Goal: Information Seeking & Learning: Understand process/instructions

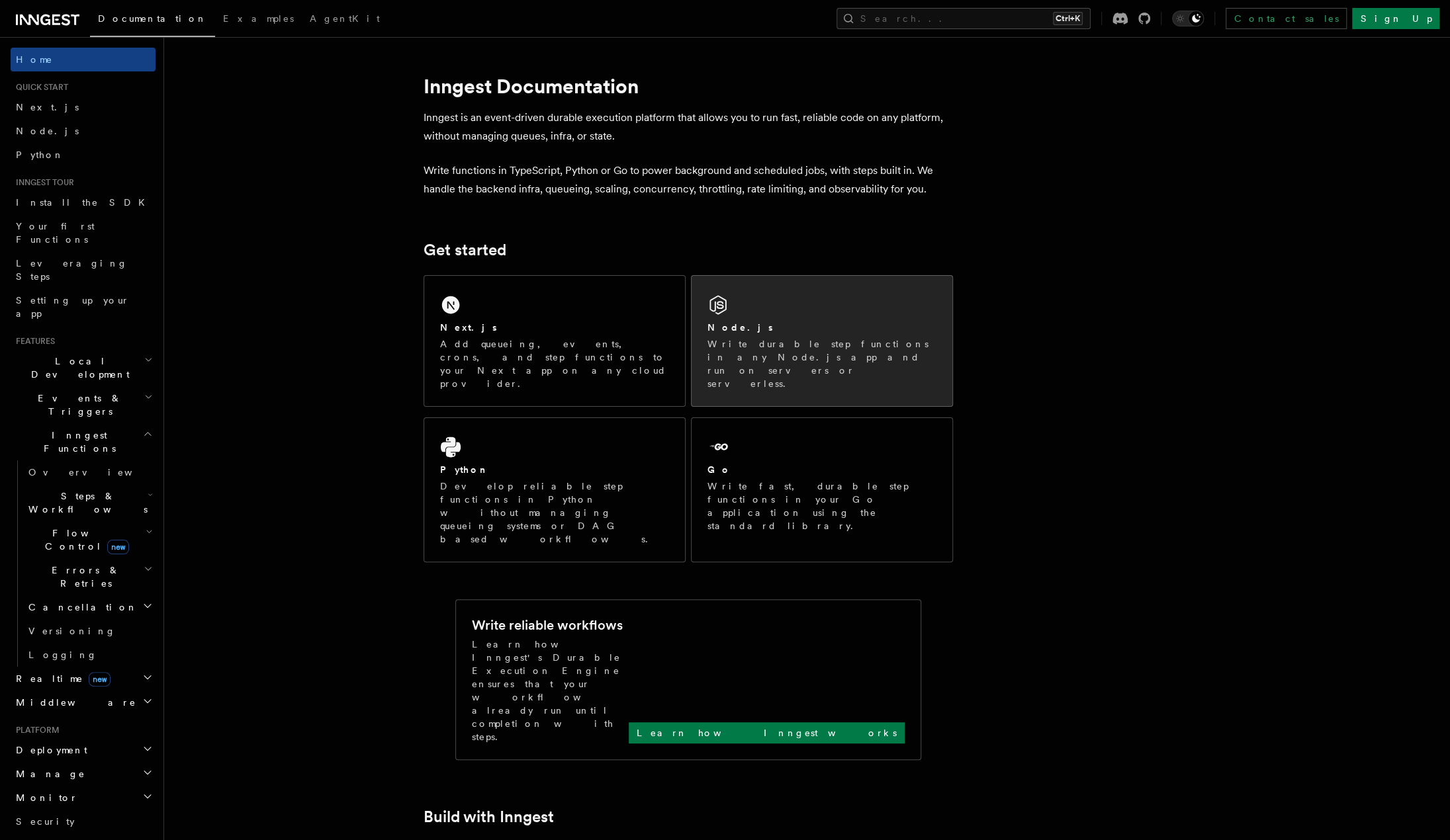
click at [756, 318] on div "Node.js Write durable step functions in any Node.js app and run on servers or s…" at bounding box center [822, 341] width 261 height 130
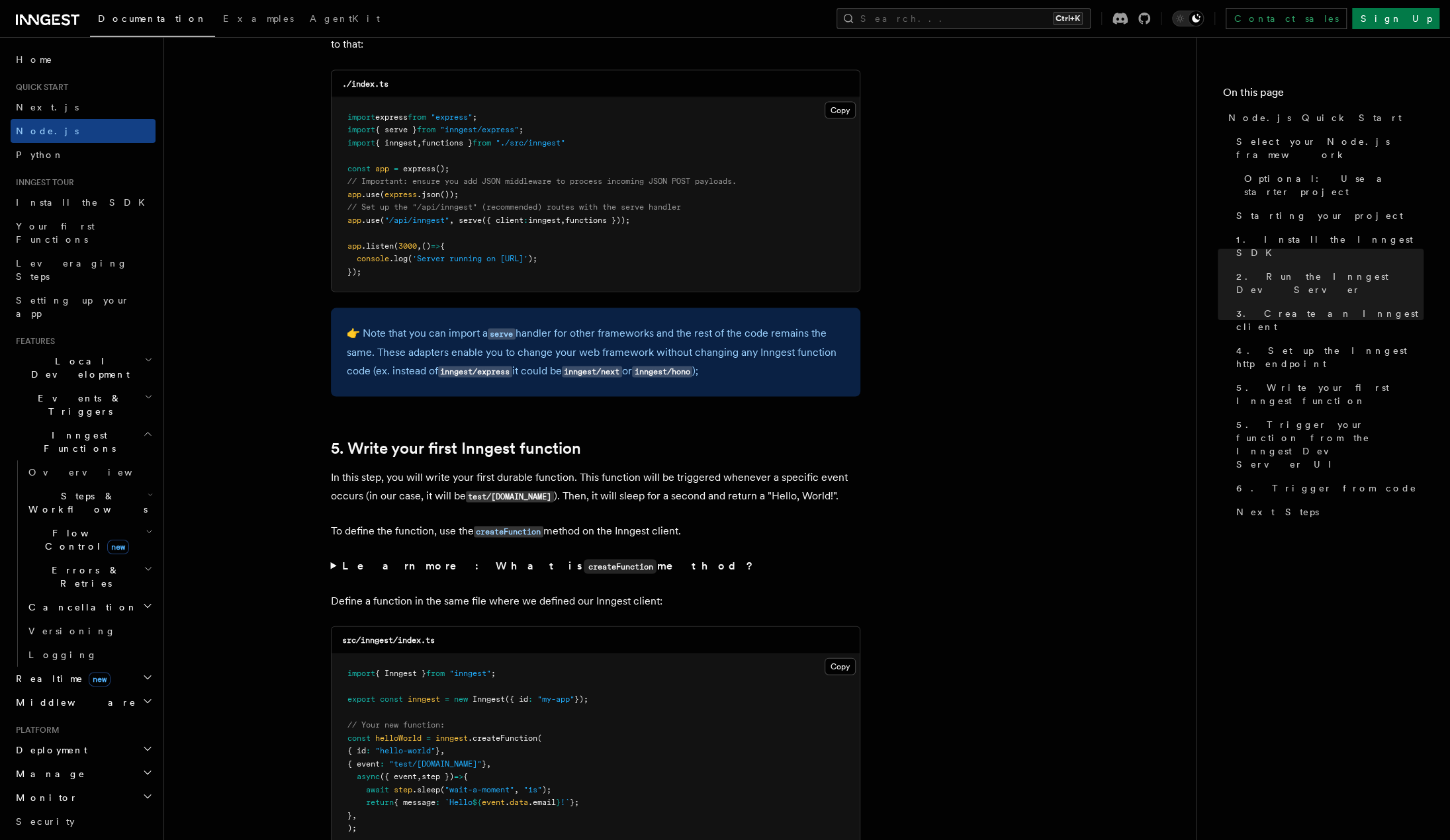
scroll to position [2315, 0]
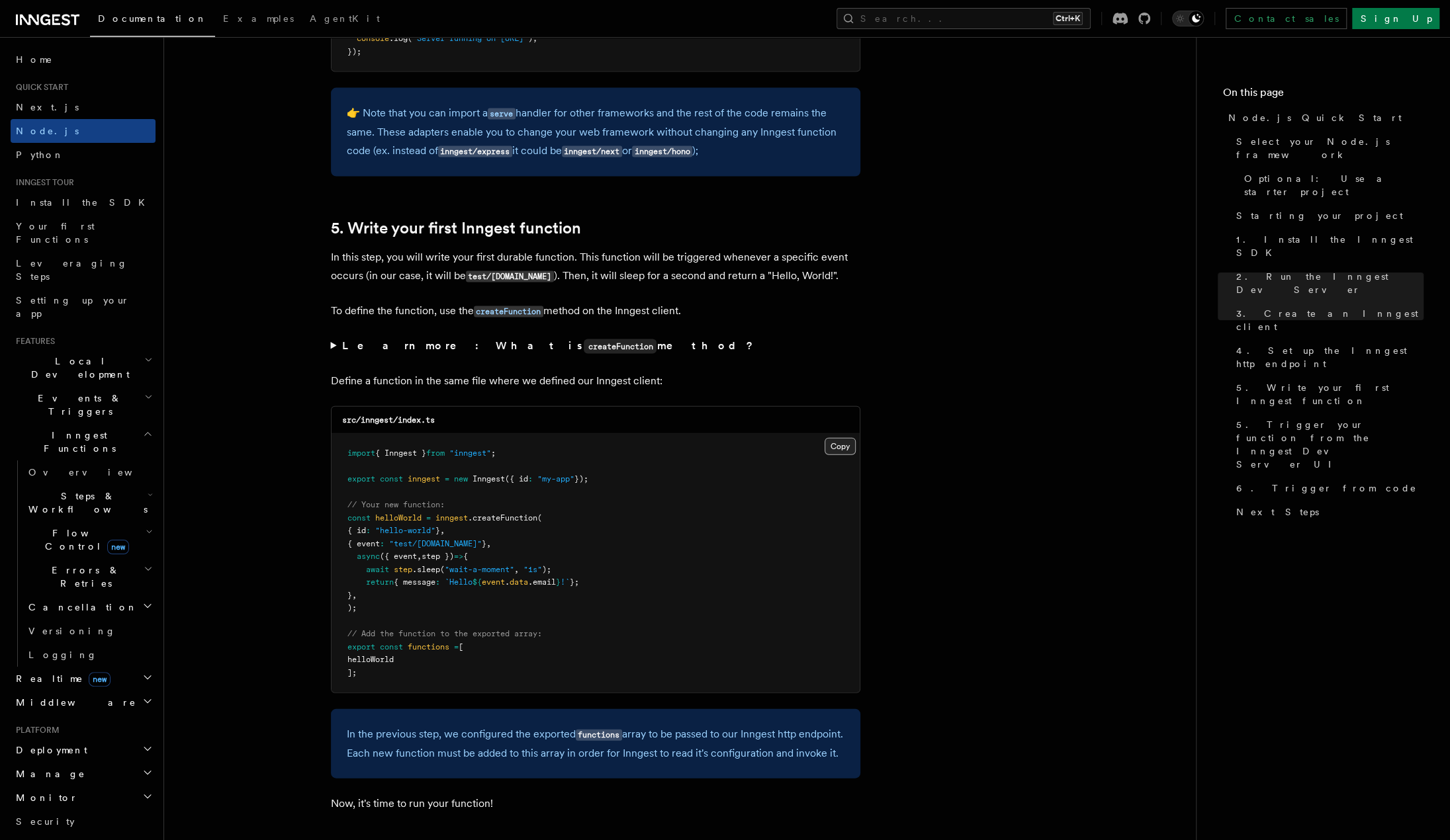
click at [839, 447] on button "Copy Copied" at bounding box center [839, 446] width 31 height 17
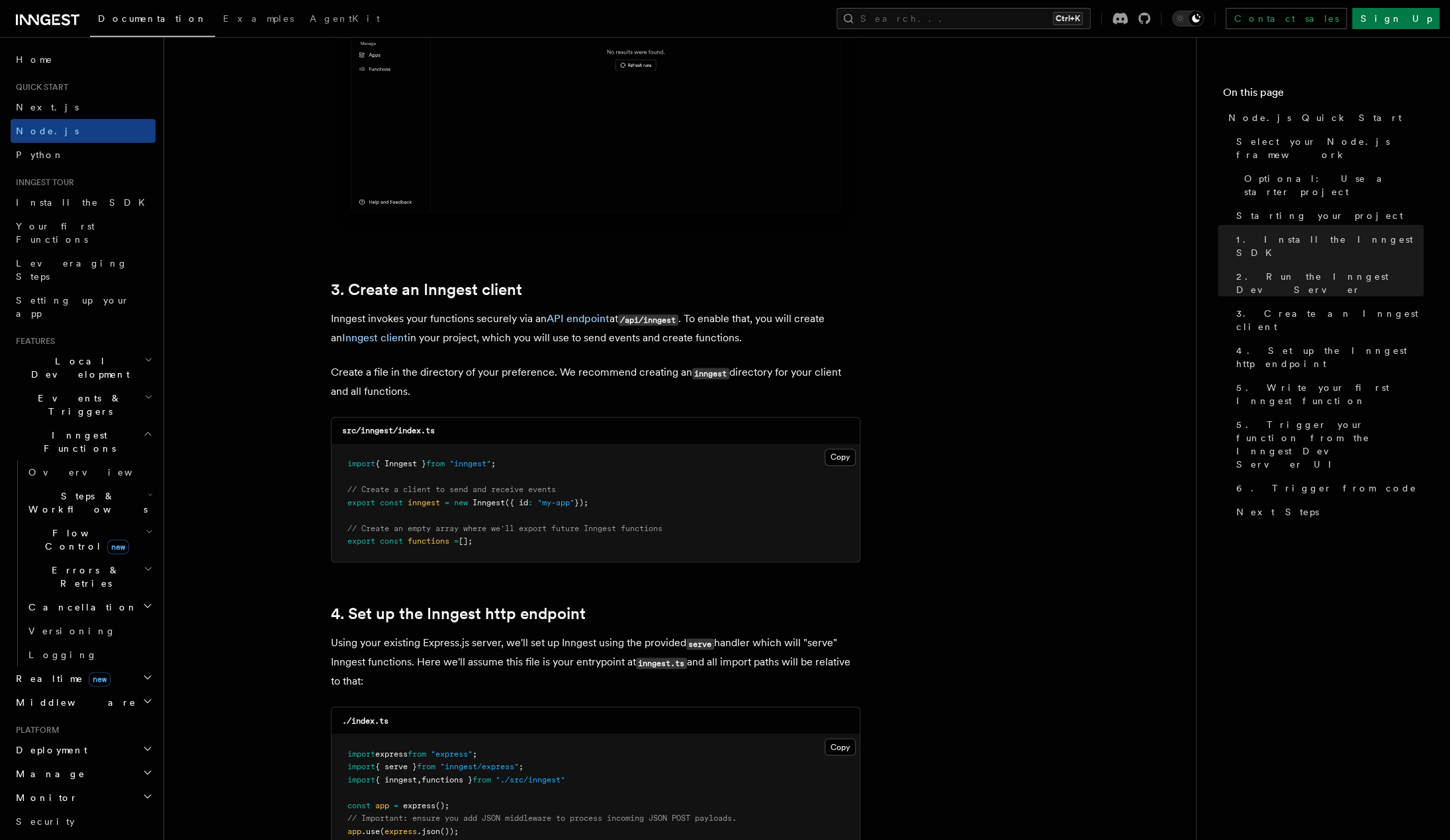
scroll to position [1323, 0]
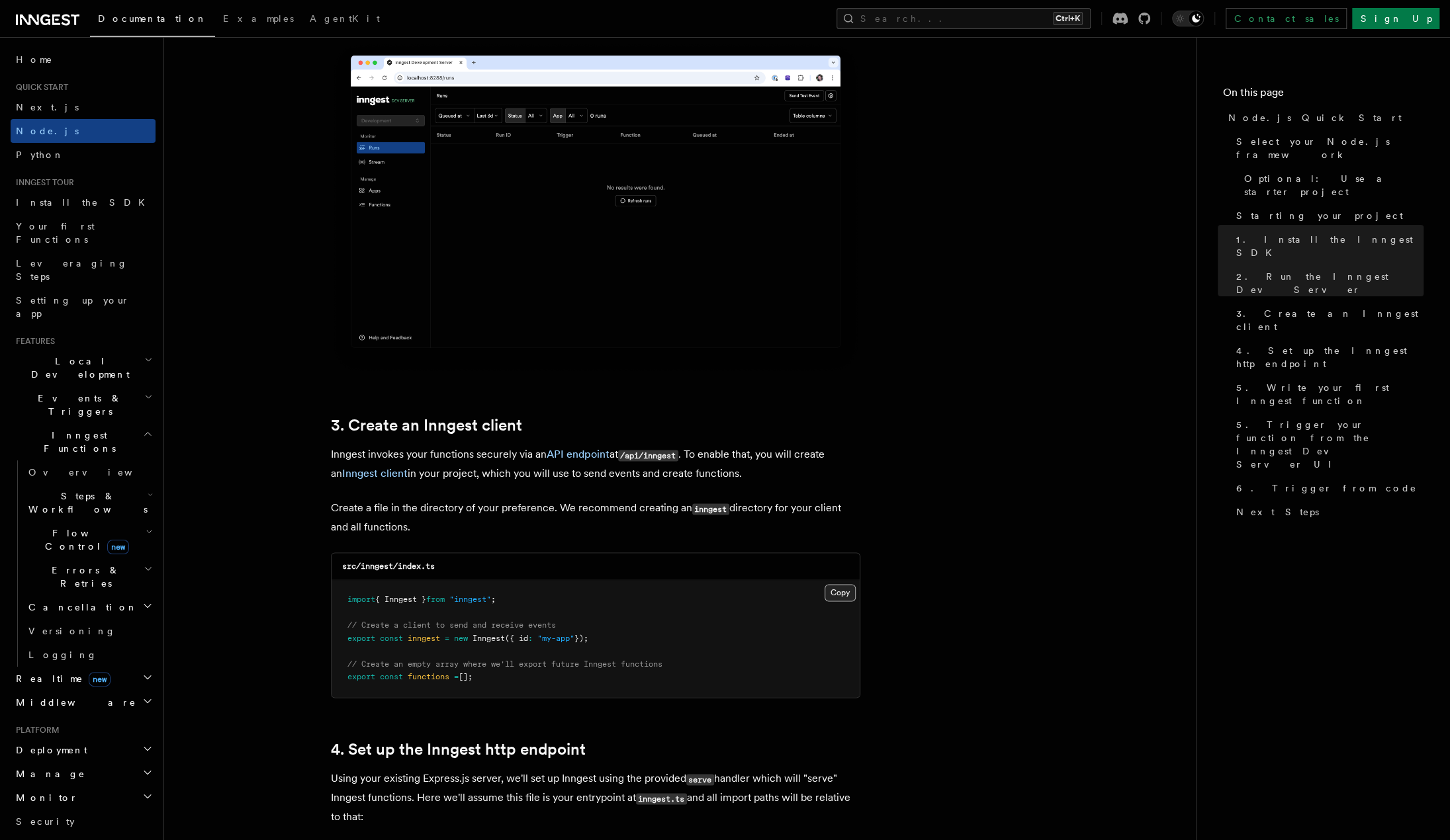
click at [840, 590] on button "Copy Copied" at bounding box center [839, 592] width 31 height 17
